Goal: Task Accomplishment & Management: Use online tool/utility

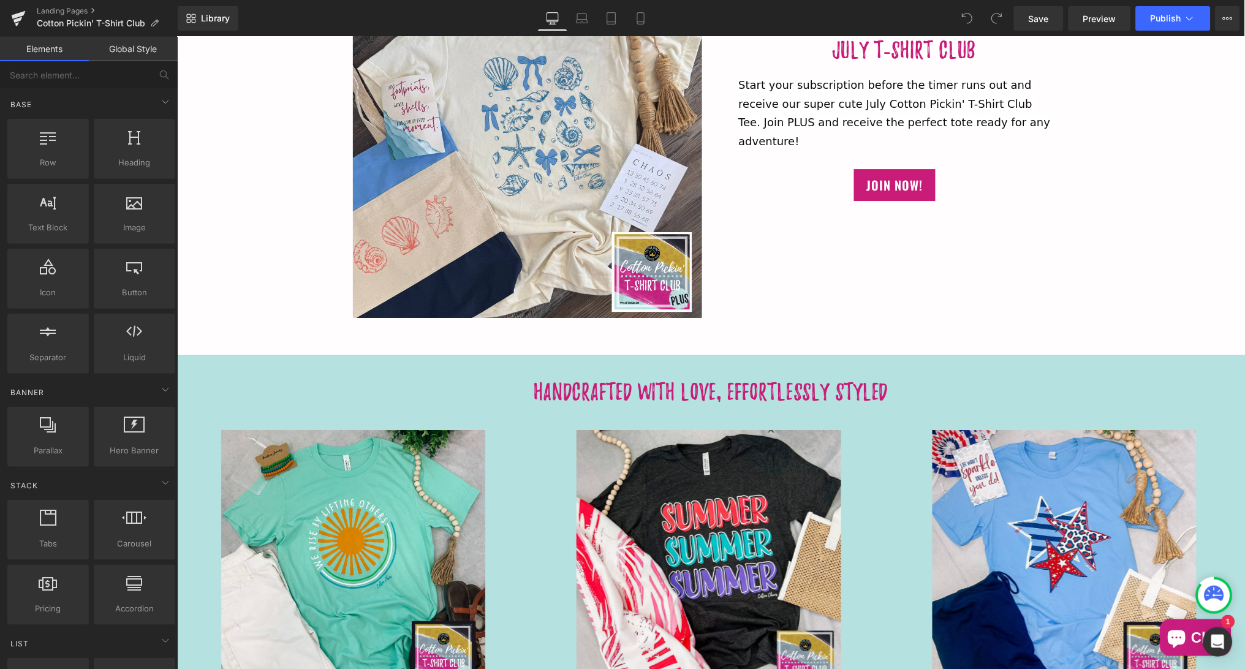
scroll to position [1082, 0]
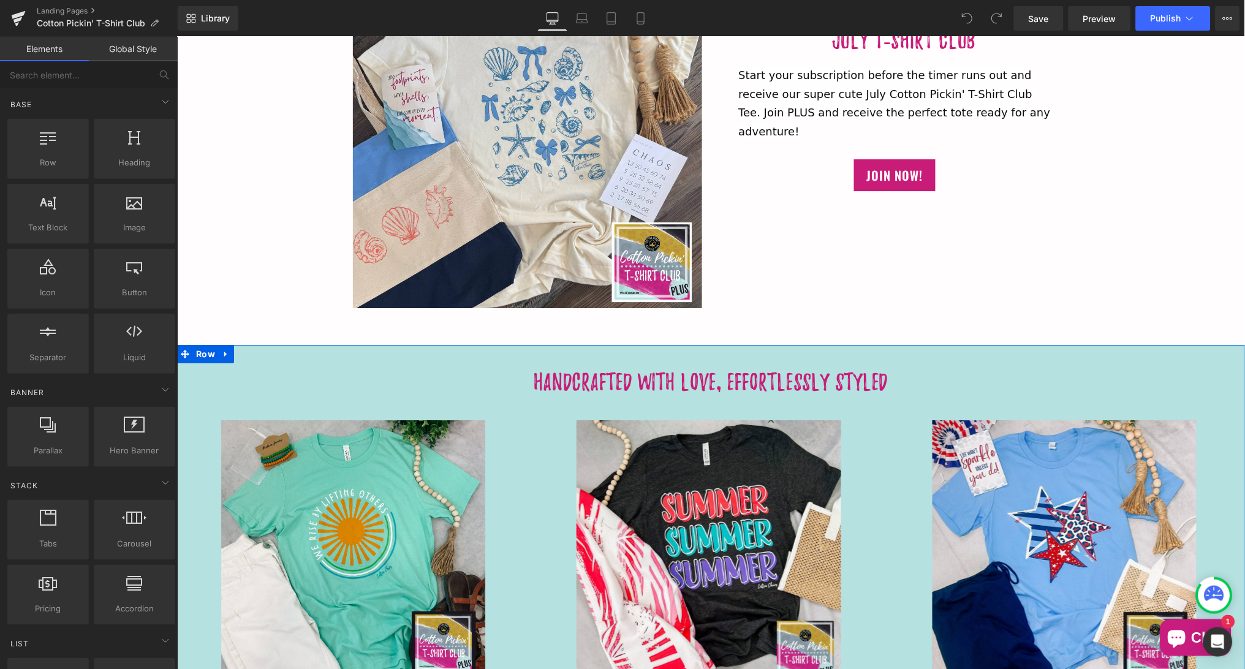
click at [445, 354] on div "Handcrafted with love, Effortlessly Styled Heading Image Image Image Image Imag…" at bounding box center [710, 523] width 1068 height 358
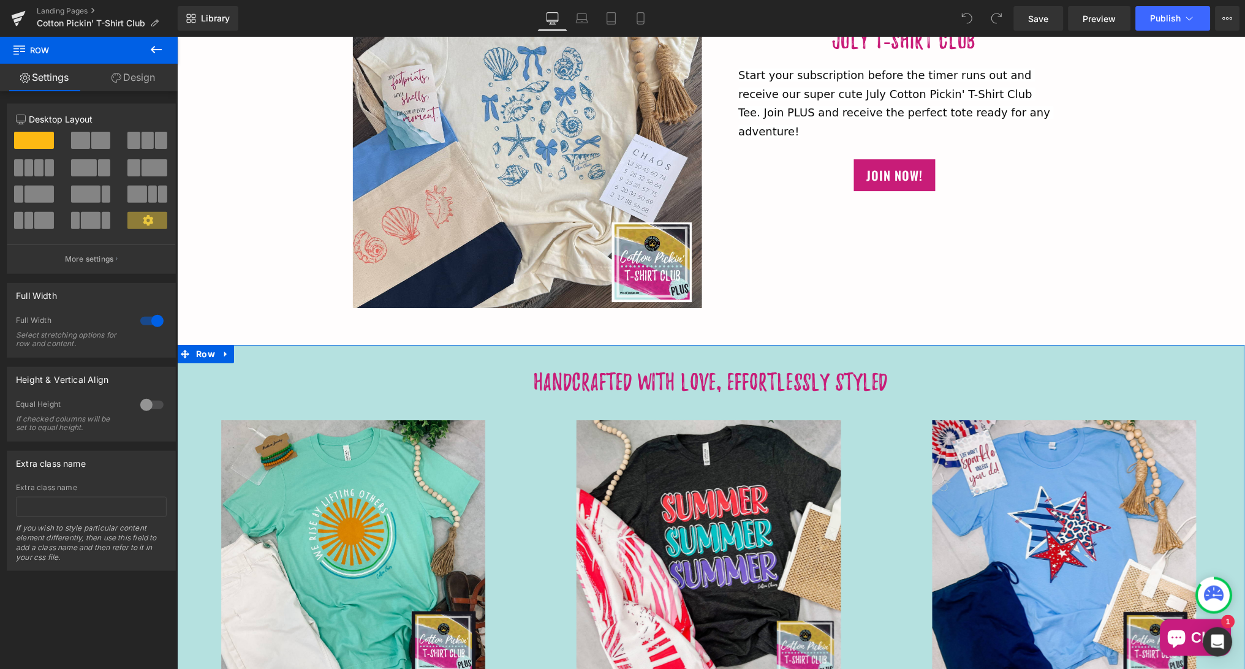
click at [138, 81] on link "Design" at bounding box center [133, 78] width 89 height 28
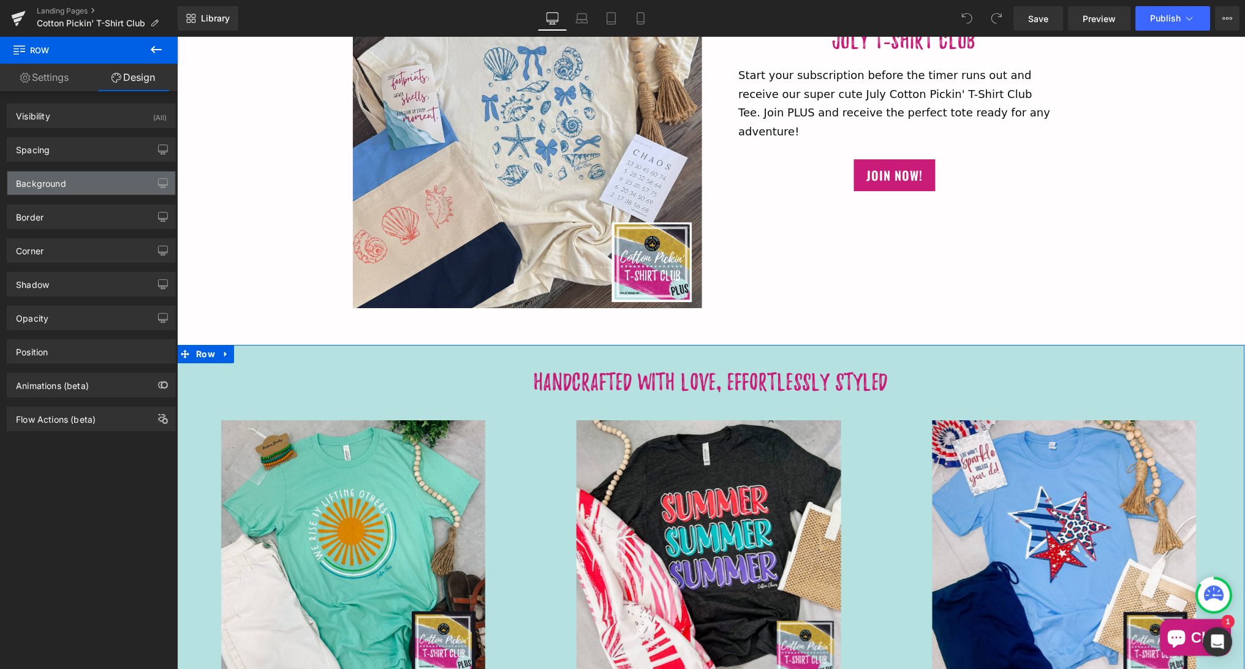
click at [116, 182] on div "Background" at bounding box center [91, 183] width 168 height 23
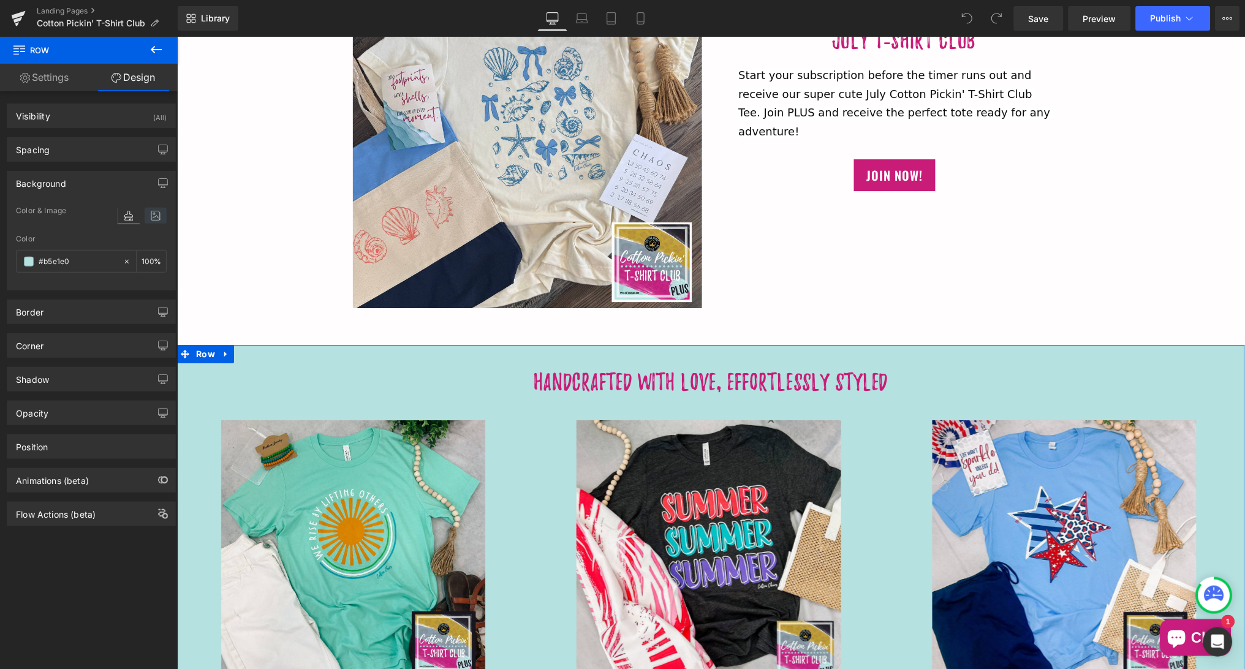
click at [152, 218] on icon at bounding box center [156, 216] width 22 height 16
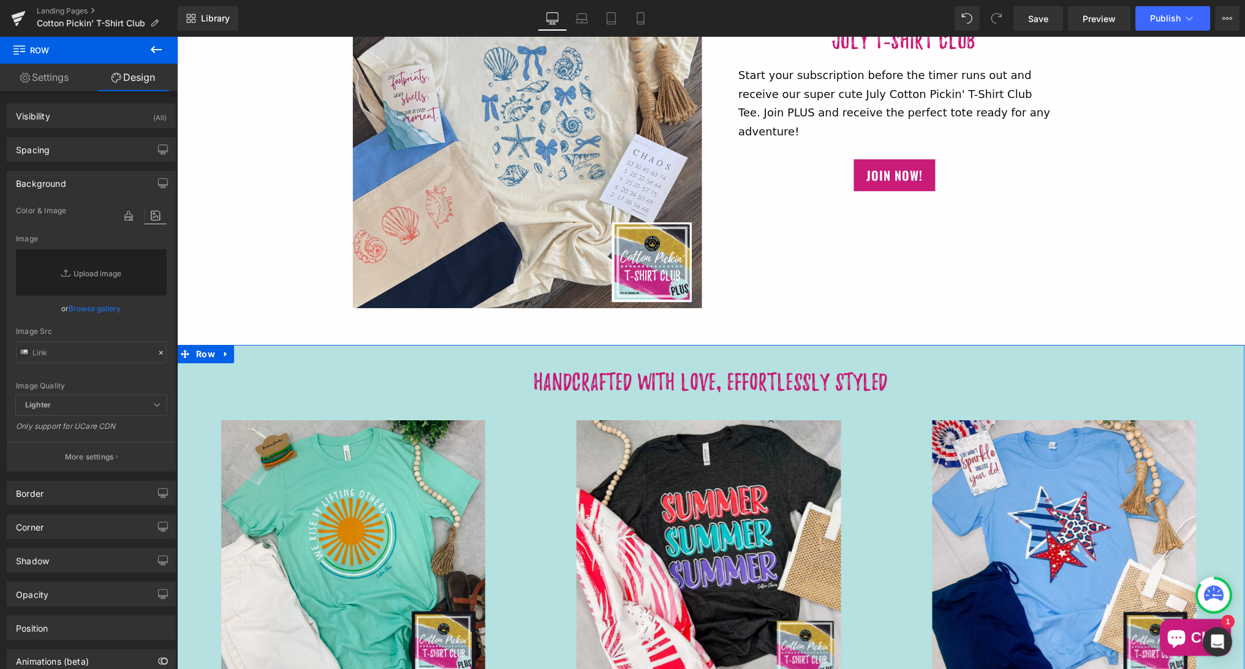
click at [108, 306] on link "Browse gallery" at bounding box center [95, 308] width 52 height 21
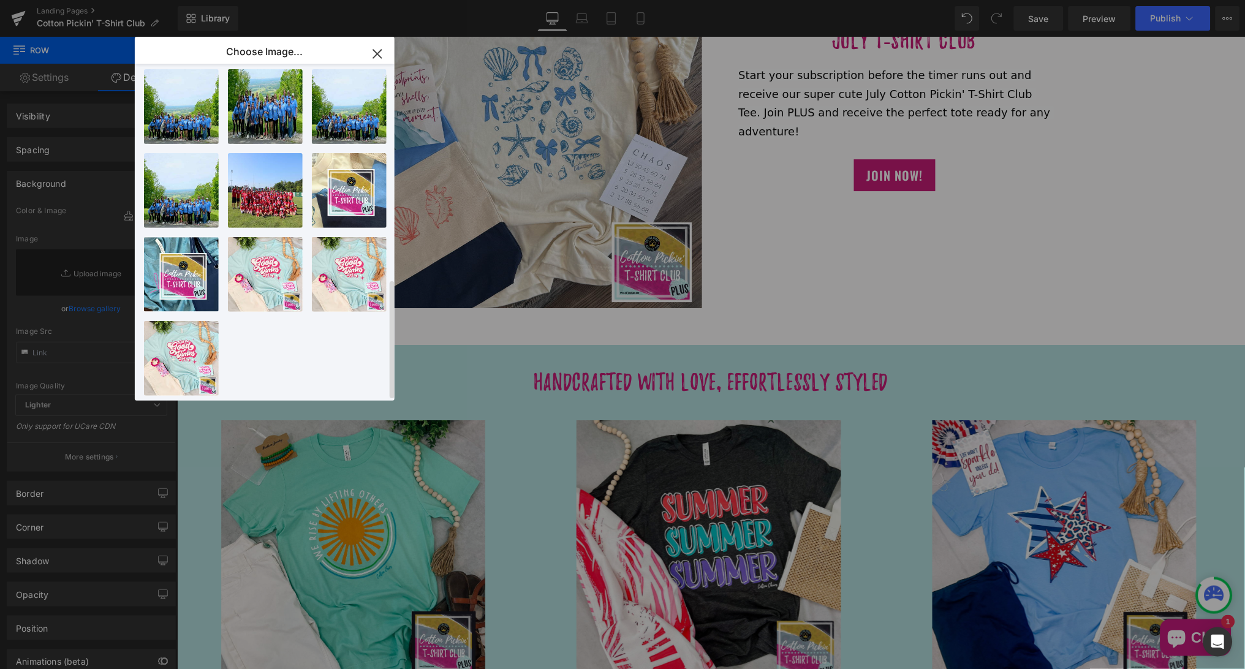
scroll to position [607, 0]
click at [0, 0] on span "Yes" at bounding box center [0, 0] width 0 height 0
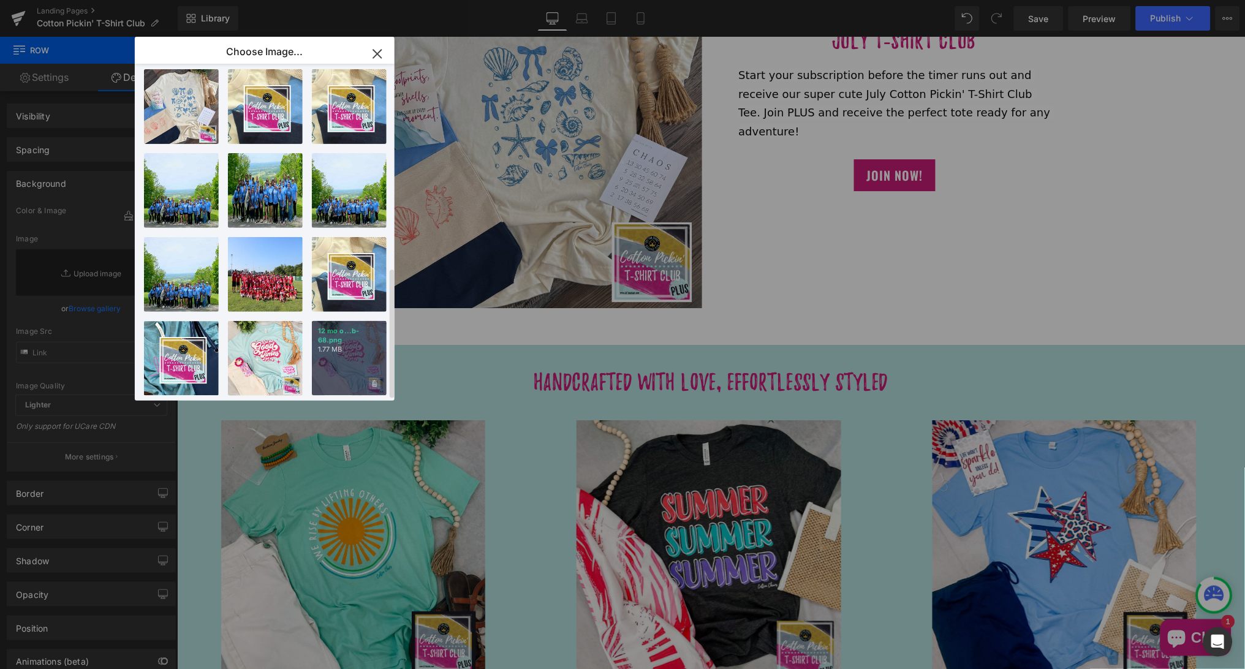
click at [0, 0] on icon at bounding box center [0, 0] width 0 height 0
click at [339, 377] on span "Yes" at bounding box center [333, 383] width 31 height 13
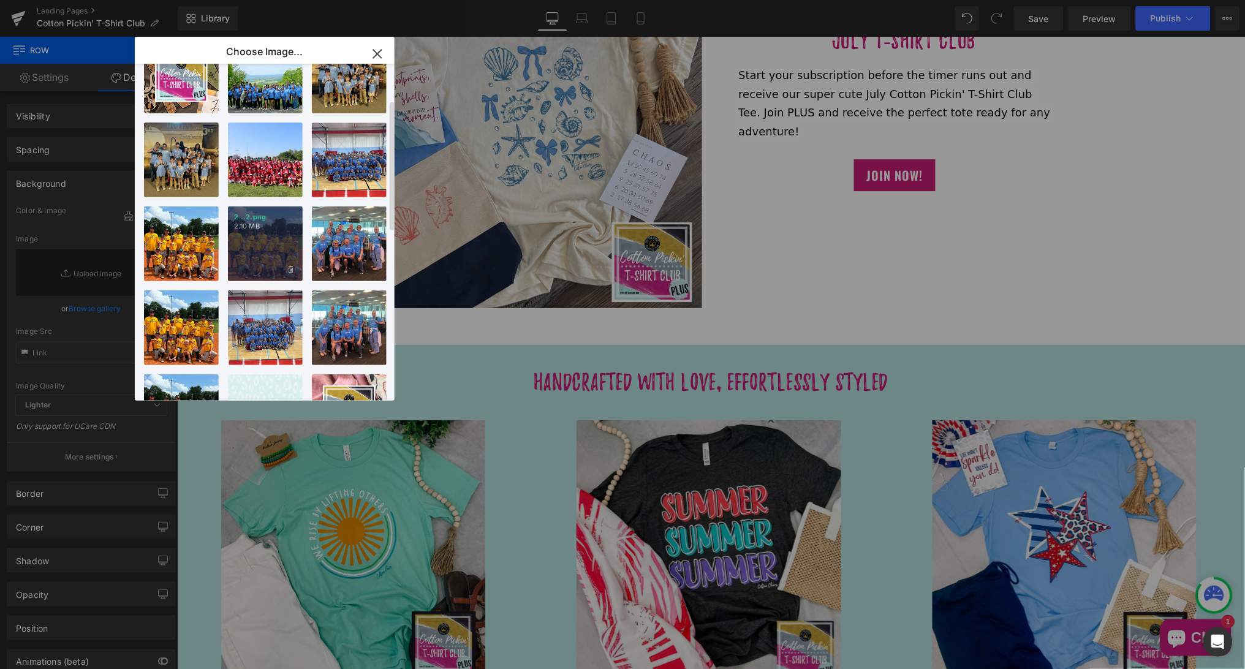
scroll to position [165, 0]
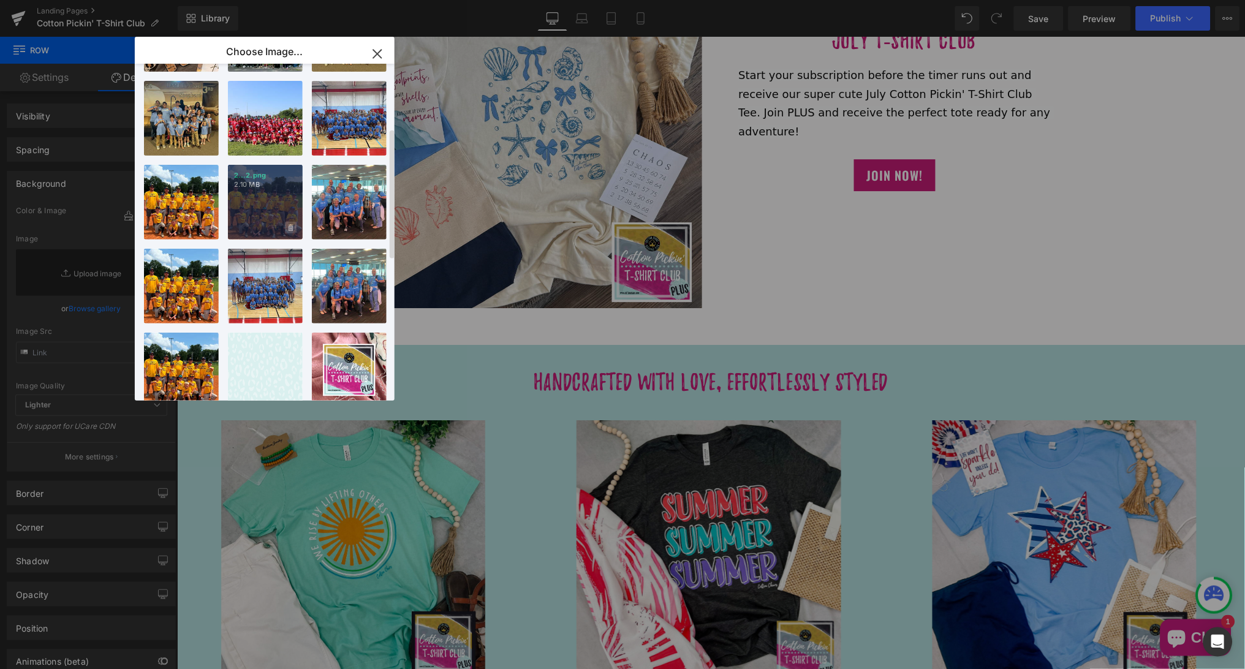
click at [0, 0] on icon at bounding box center [0, 0] width 0 height 0
click at [0, 0] on span "Yes" at bounding box center [0, 0] width 0 height 0
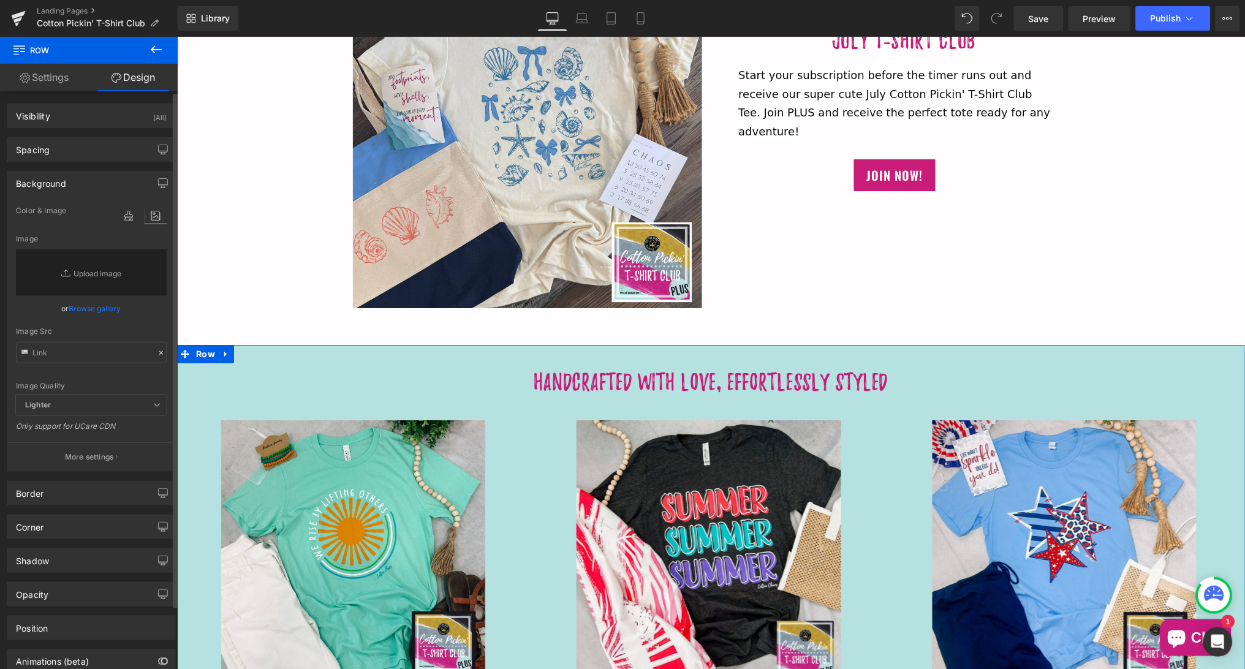
click at [91, 304] on link "Browse gallery" at bounding box center [95, 308] width 52 height 21
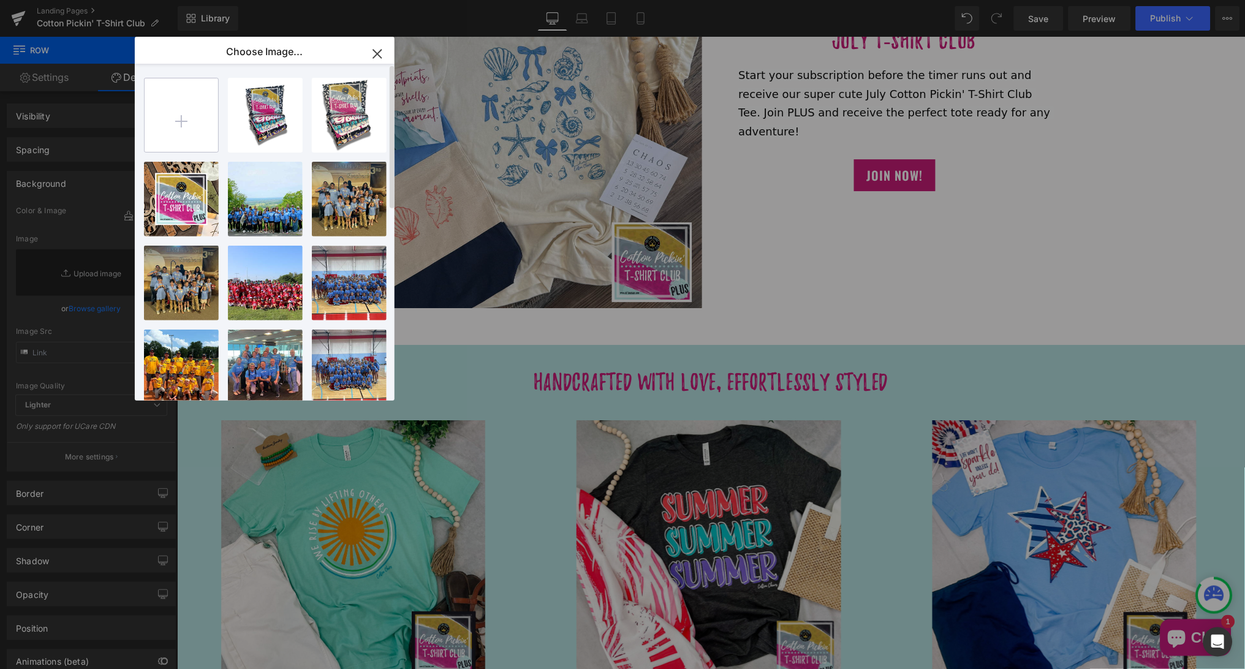
scroll to position [0, 0]
click at [0, 0] on input "file" at bounding box center [0, 0] width 0 height 0
type input "C:\fakepath\Gempages Background Designs-44.png"
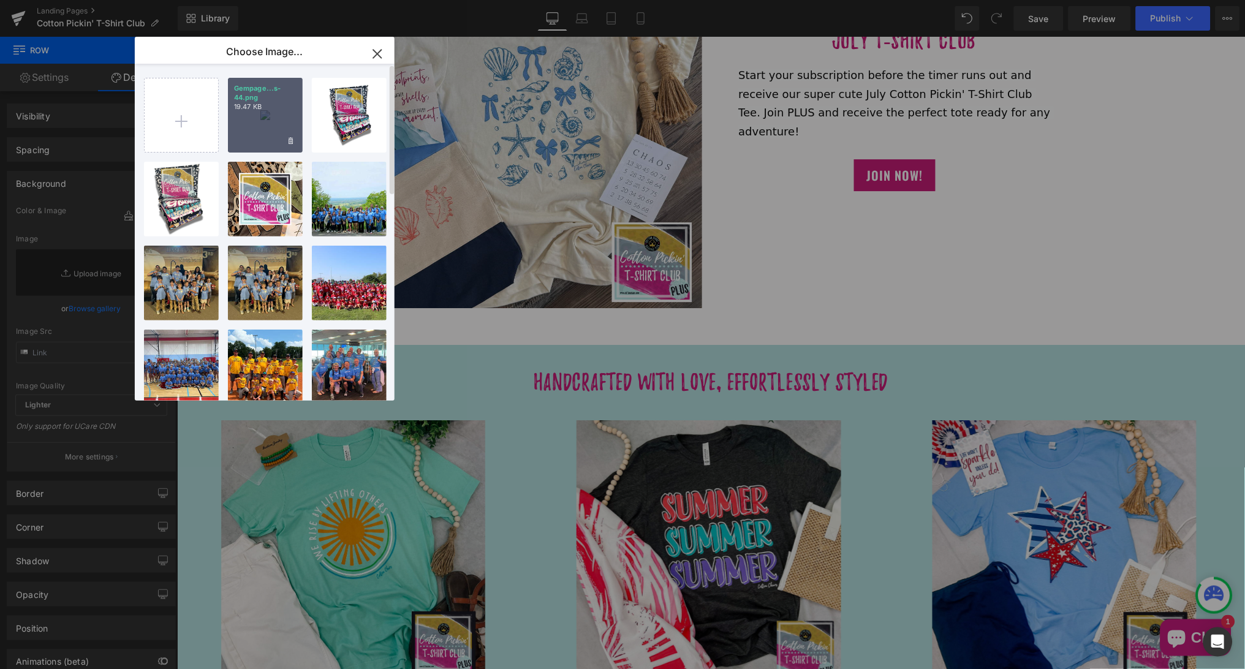
click at [0, 0] on div "Gempage...s-44.png 19.47 KB" at bounding box center [0, 0] width 0 height 0
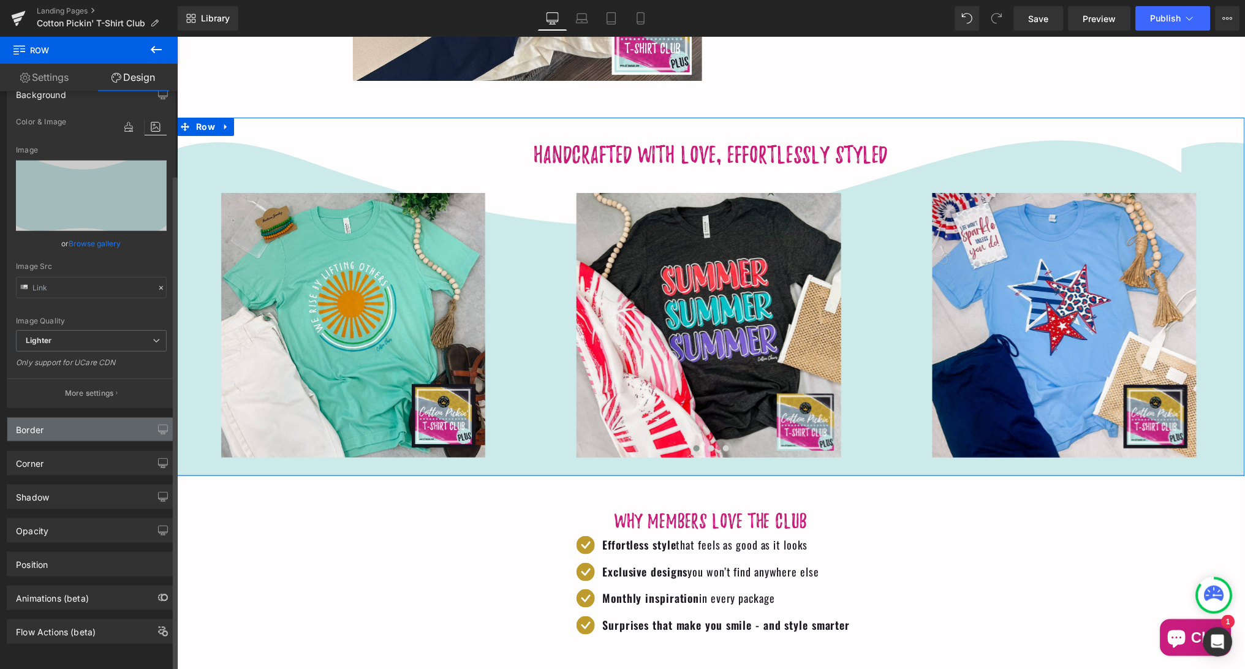
scroll to position [97, 0]
click at [82, 418] on div "Border" at bounding box center [91, 429] width 168 height 23
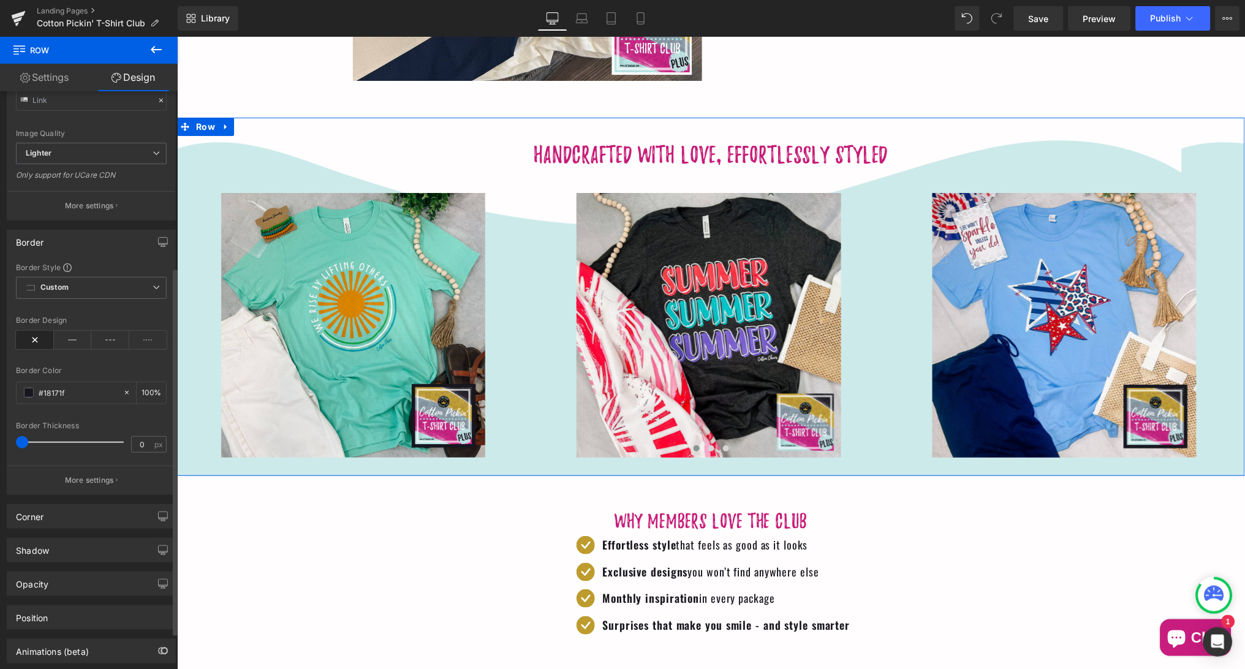
scroll to position [280, 0]
click at [79, 511] on div "Corner" at bounding box center [91, 512] width 168 height 23
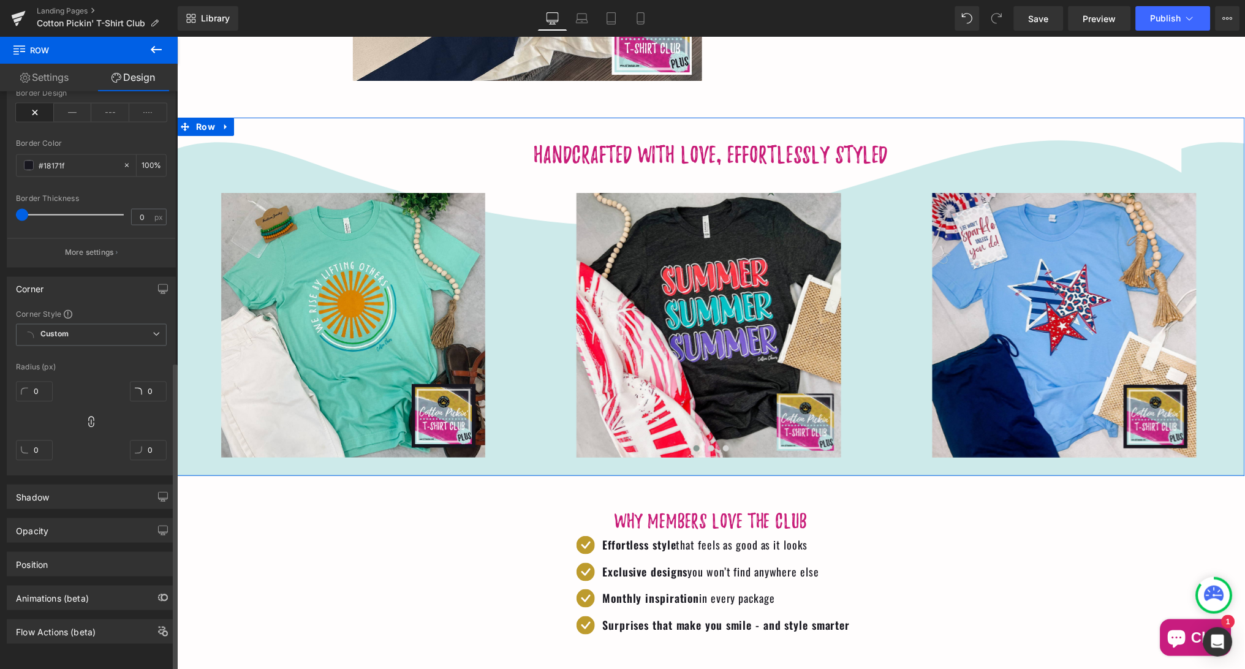
scroll to position [505, 0]
click at [78, 487] on div "Shadow" at bounding box center [91, 496] width 168 height 23
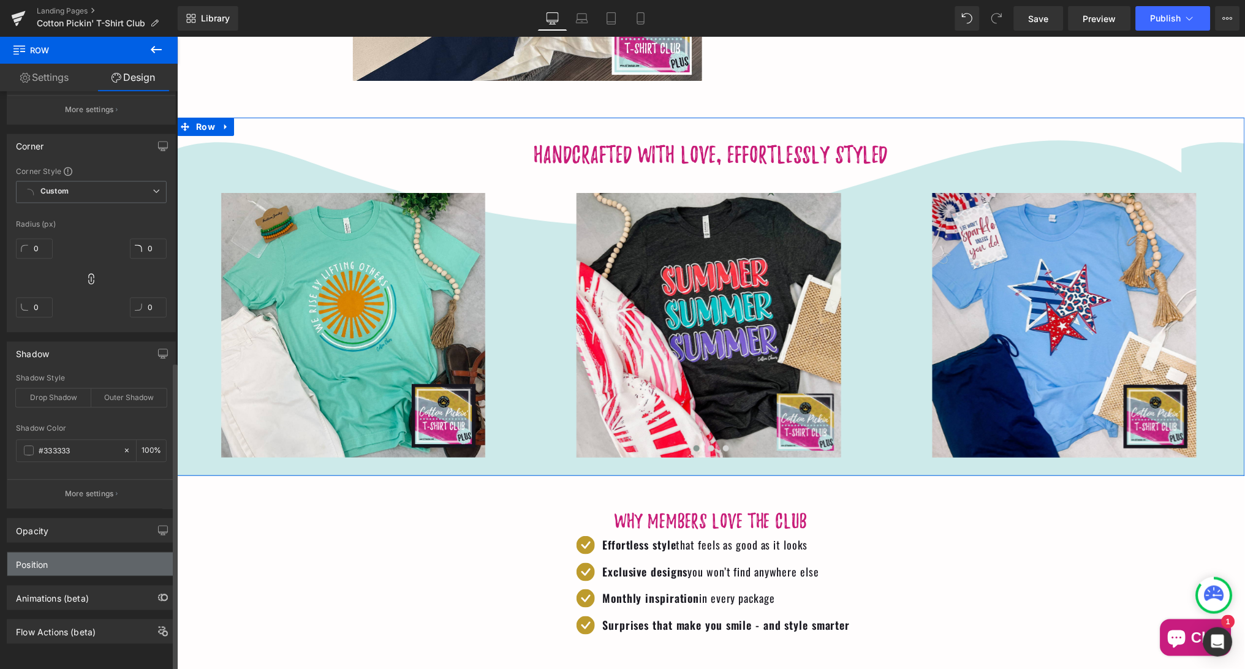
click at [82, 552] on div "Position" at bounding box center [91, 563] width 168 height 23
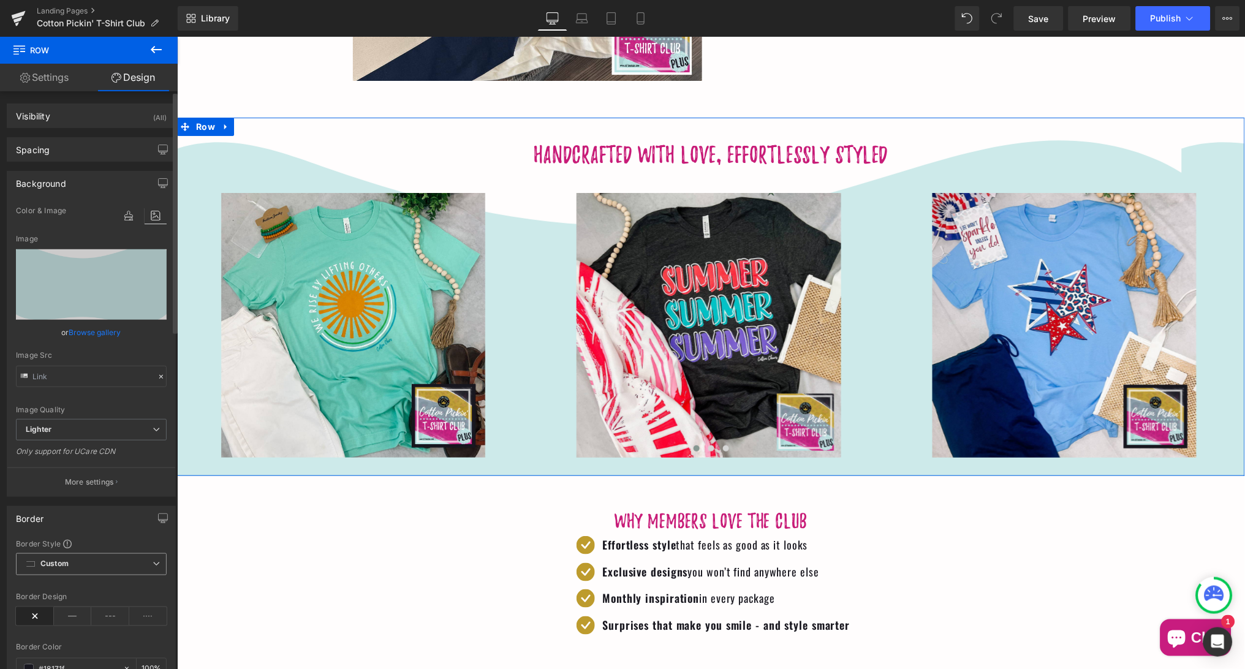
scroll to position [0, 0]
click at [88, 477] on p "More settings" at bounding box center [89, 482] width 49 height 11
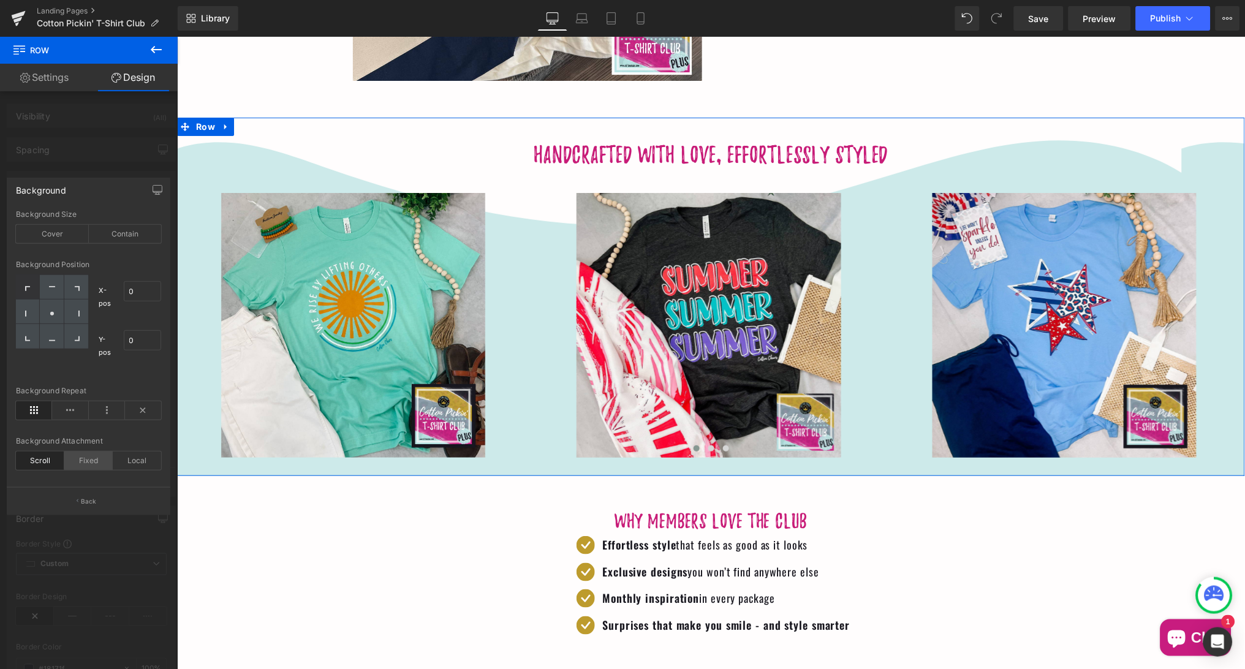
click at [88, 454] on div "Fixed" at bounding box center [88, 460] width 48 height 18
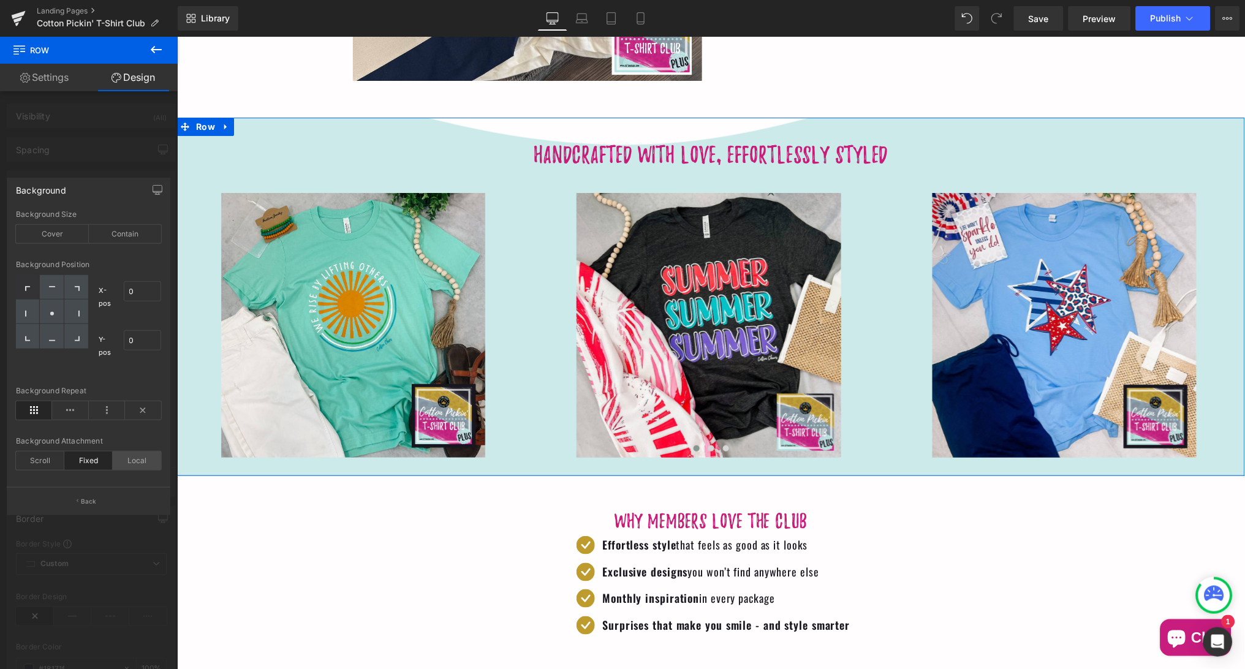
click at [129, 454] on div "Local" at bounding box center [137, 460] width 48 height 18
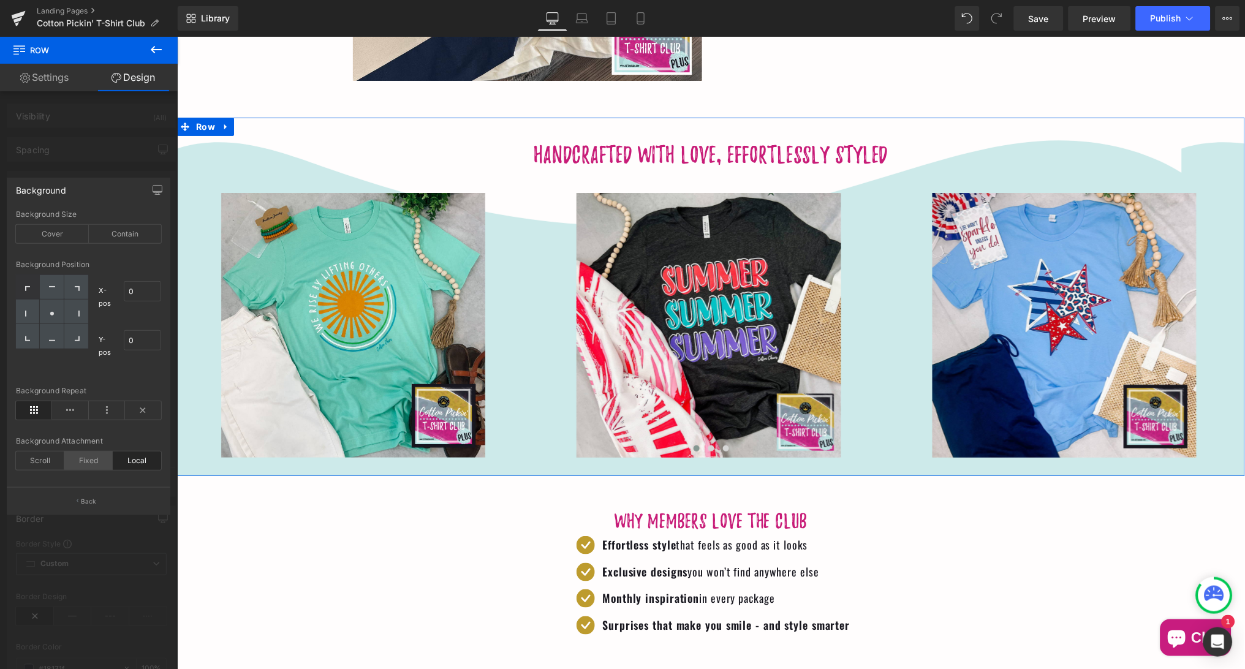
click at [97, 453] on div "Fixed" at bounding box center [88, 460] width 48 height 18
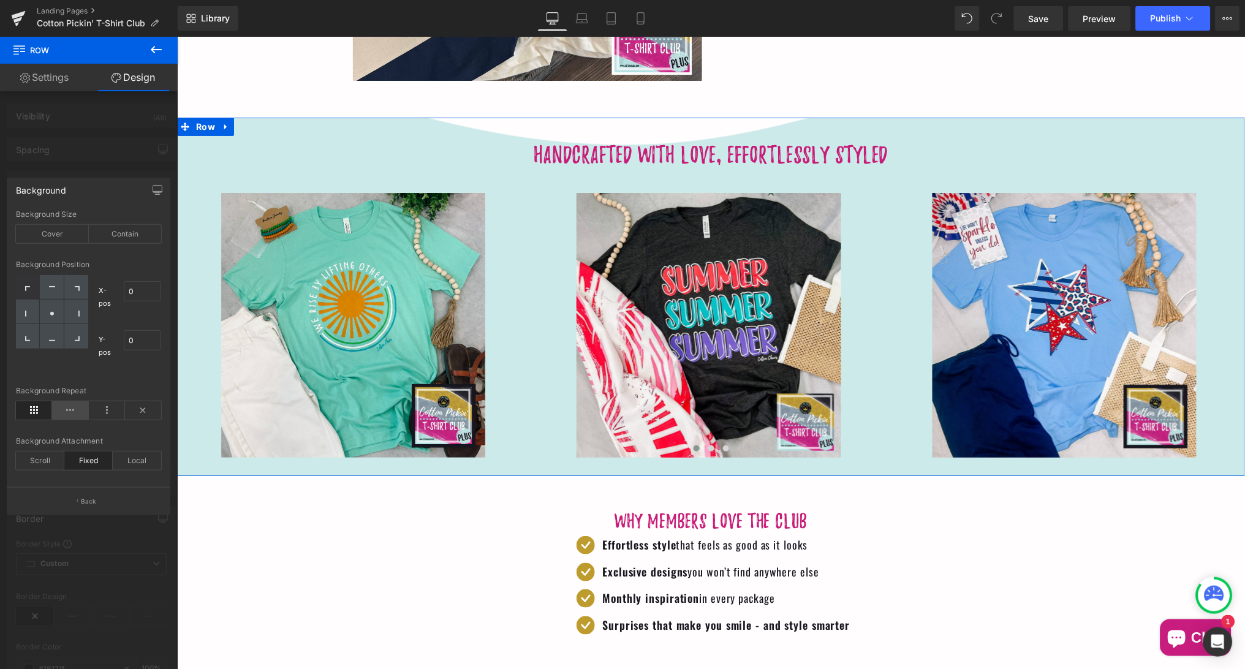
click at [72, 409] on icon at bounding box center [70, 410] width 36 height 18
click at [110, 238] on div "Contain" at bounding box center [125, 234] width 73 height 18
